Goal: Use online tool/utility

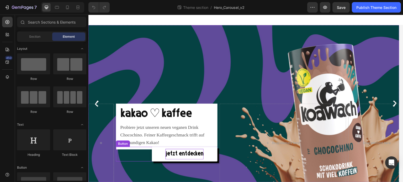
click at [167, 155] on p "jetzt entdecken" at bounding box center [184, 154] width 38 height 10
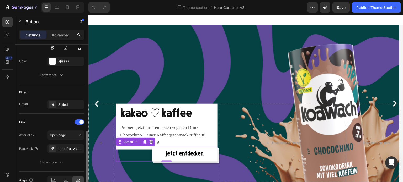
scroll to position [263, 0]
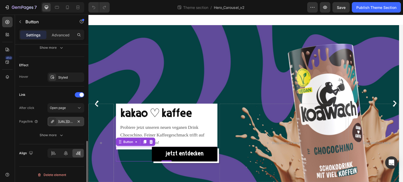
click at [67, 121] on div "[URL][DOMAIN_NAME]" at bounding box center [65, 122] width 15 height 5
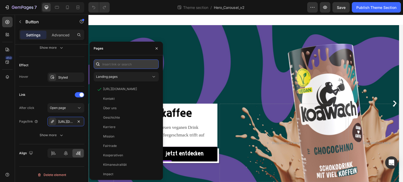
click at [118, 65] on input "text" at bounding box center [126, 64] width 65 height 9
paste input "[URL][DOMAIN_NAME]"
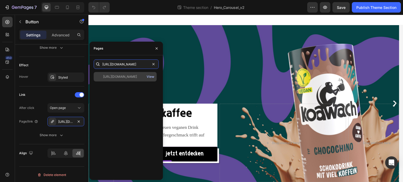
type input "[URL][DOMAIN_NAME]"
click at [150, 75] on div "View" at bounding box center [151, 76] width 8 height 5
click at [116, 75] on div "[URL][DOMAIN_NAME]" at bounding box center [120, 76] width 34 height 5
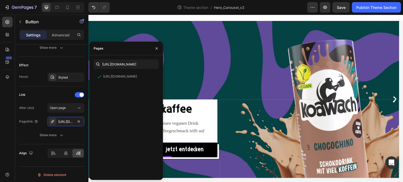
scroll to position [7, 0]
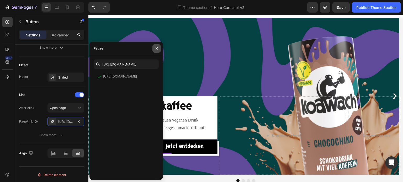
click at [158, 48] on icon "button" at bounding box center [156, 48] width 4 height 4
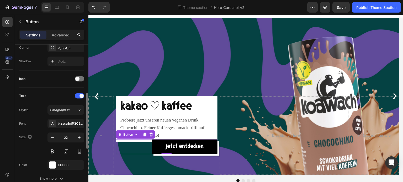
scroll to position [0, 0]
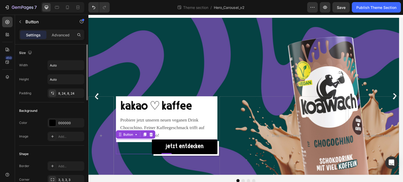
click at [201, 45] on div "Kakao ♡ KAffee Heading Probiere jetzt unseren neuen veganen Drink Chocochino. F…" at bounding box center [243, 96] width 311 height 157
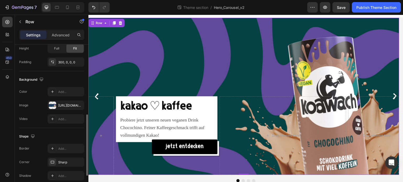
scroll to position [148, 0]
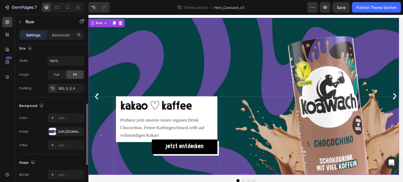
click at [239, 53] on div "Kakao ♡ KAffee Heading Probiere jetzt unseren neuen veganen Drink Chocochino. F…" at bounding box center [243, 96] width 311 height 157
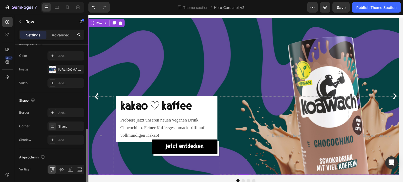
scroll to position [226, 0]
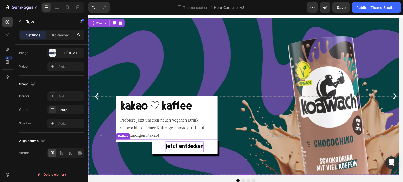
click at [195, 149] on p "jetzt entdecken" at bounding box center [184, 147] width 38 height 10
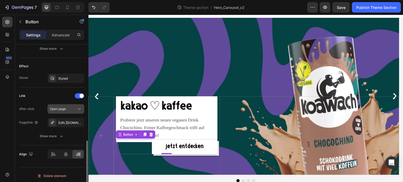
scroll to position [263, 0]
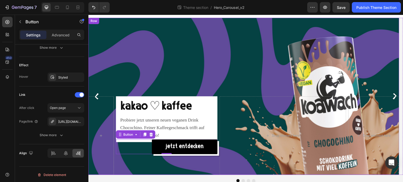
click at [165, 67] on div "Kakao ♡ KAffee Heading Probiere jetzt unseren neuen veganen Drink Chocochino. F…" at bounding box center [243, 96] width 311 height 157
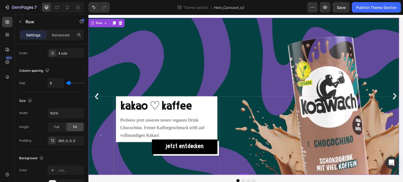
scroll to position [0, 0]
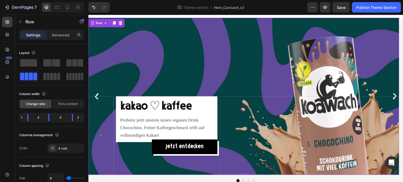
click at [57, 33] on p "Advanced" at bounding box center [61, 35] width 18 height 6
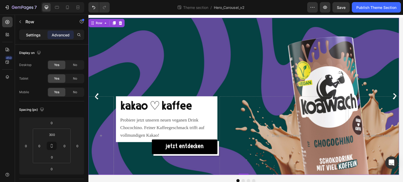
click at [33, 34] on p "Settings" at bounding box center [33, 35] width 15 height 6
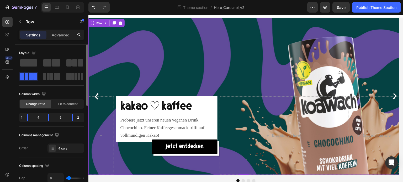
click at [175, 63] on div "Kakao ♡ KAffee Heading Probiere jetzt unseren neuen veganen Drink Chocochino. F…" at bounding box center [243, 96] width 311 height 157
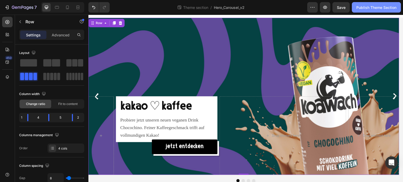
click at [370, 10] on div "Publish Theme Section" at bounding box center [376, 8] width 40 height 6
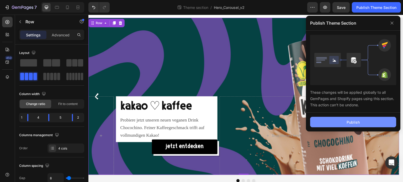
click at [332, 122] on button "Publish" at bounding box center [353, 122] width 86 height 10
